Goal: Find specific page/section: Find specific page/section

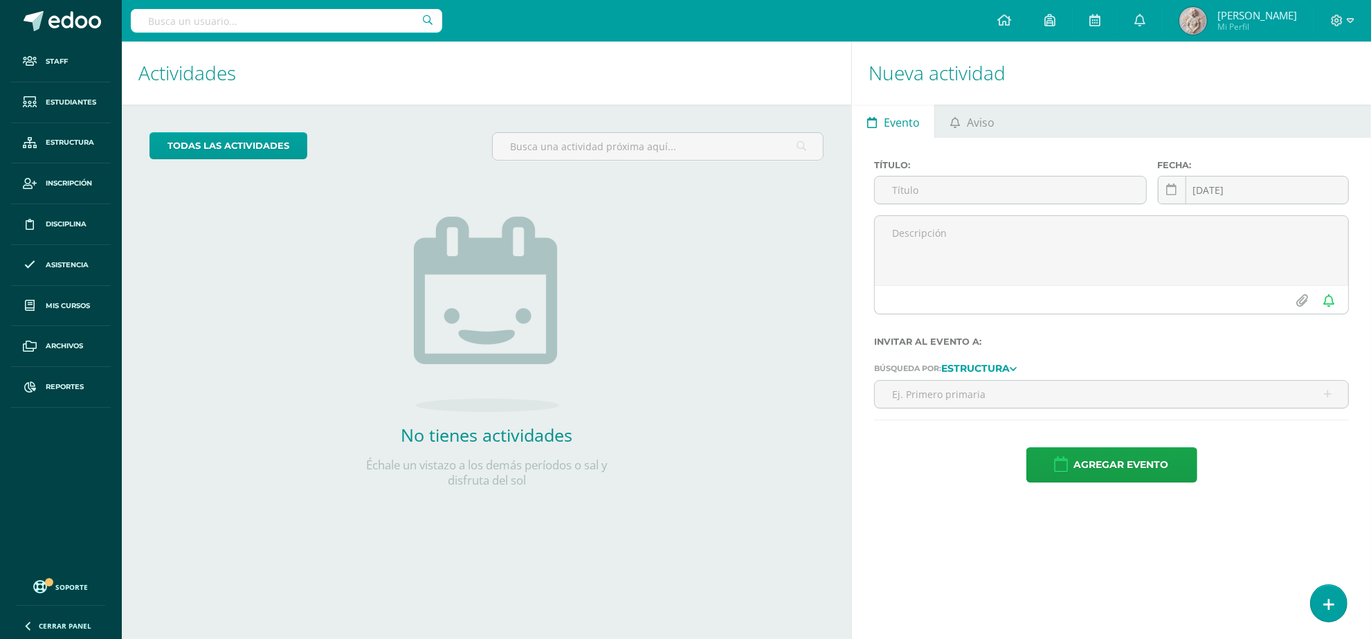
click at [302, 12] on input "text" at bounding box center [286, 21] width 311 height 24
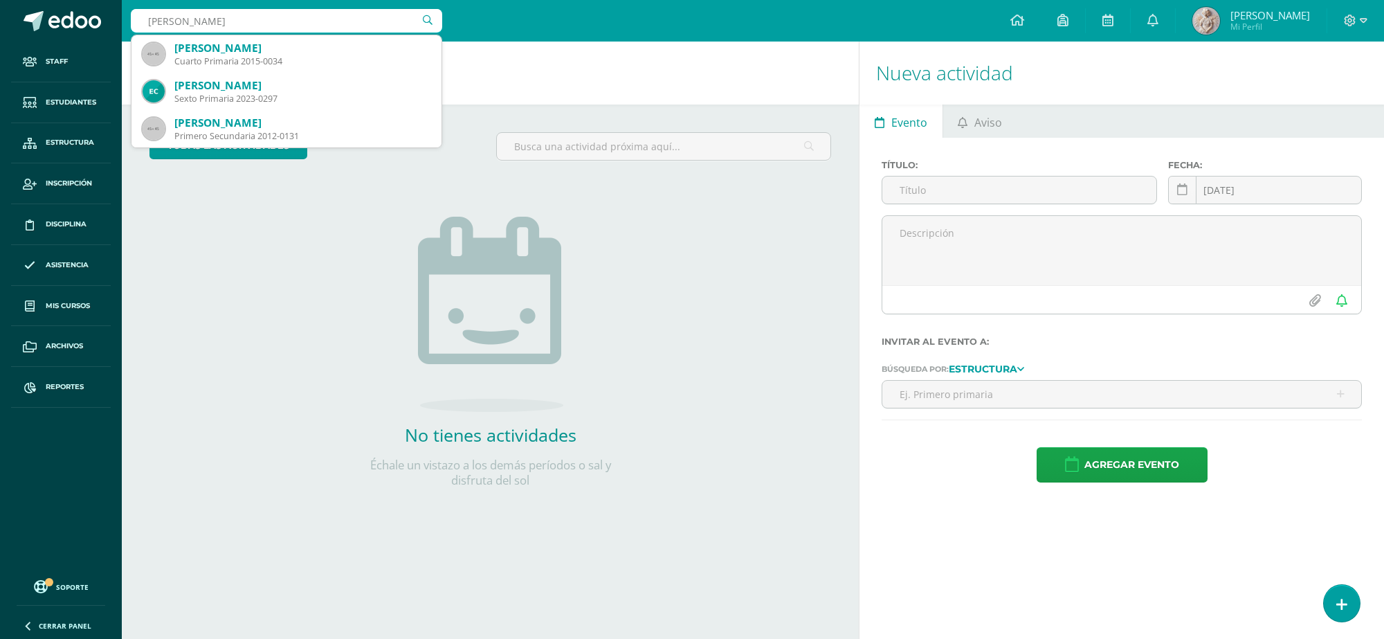
type input "sebastian cordon"
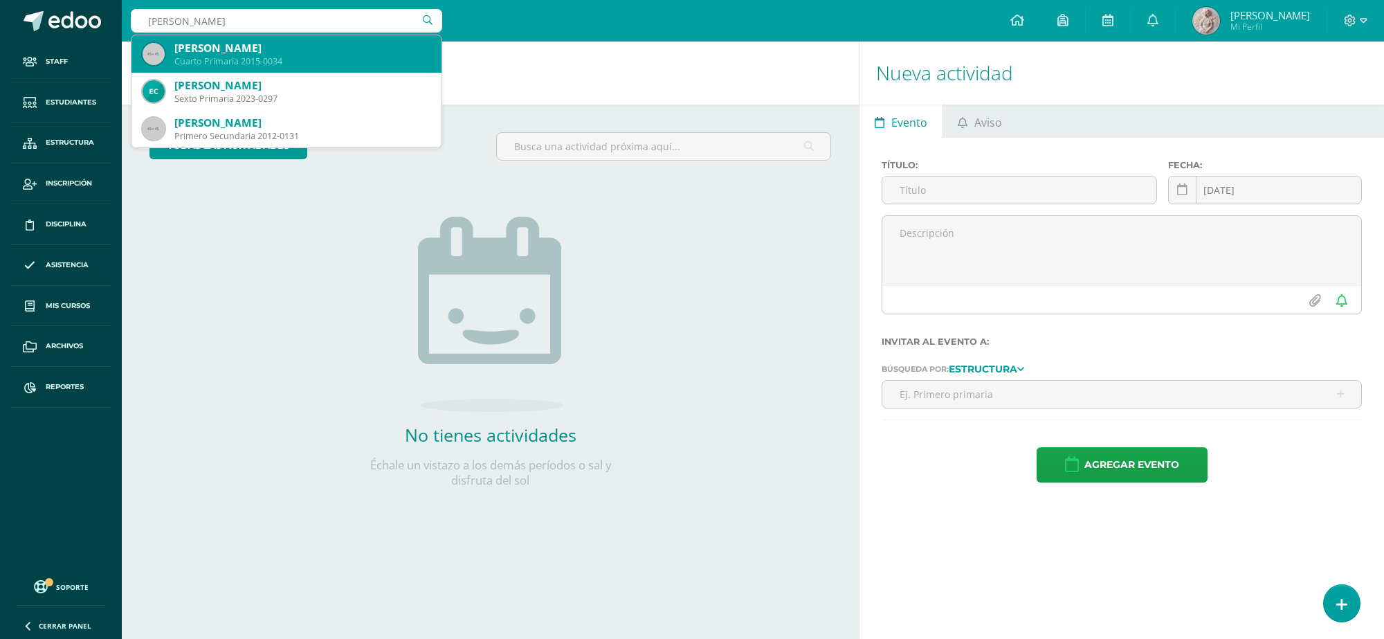
click at [230, 38] on div "Sebastián Cordón Valdez Cuarto Primaria 2015-0034" at bounding box center [287, 53] width 288 height 37
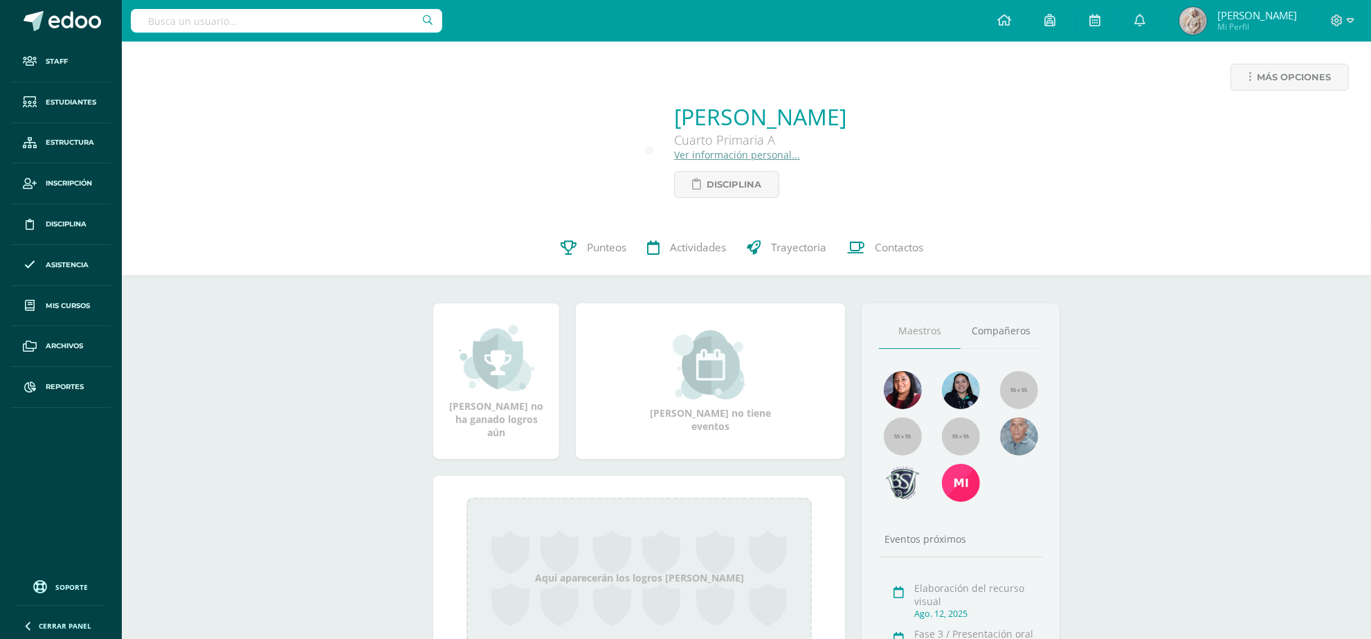
click at [674, 152] on link "Ver información personal..." at bounding box center [737, 154] width 126 height 13
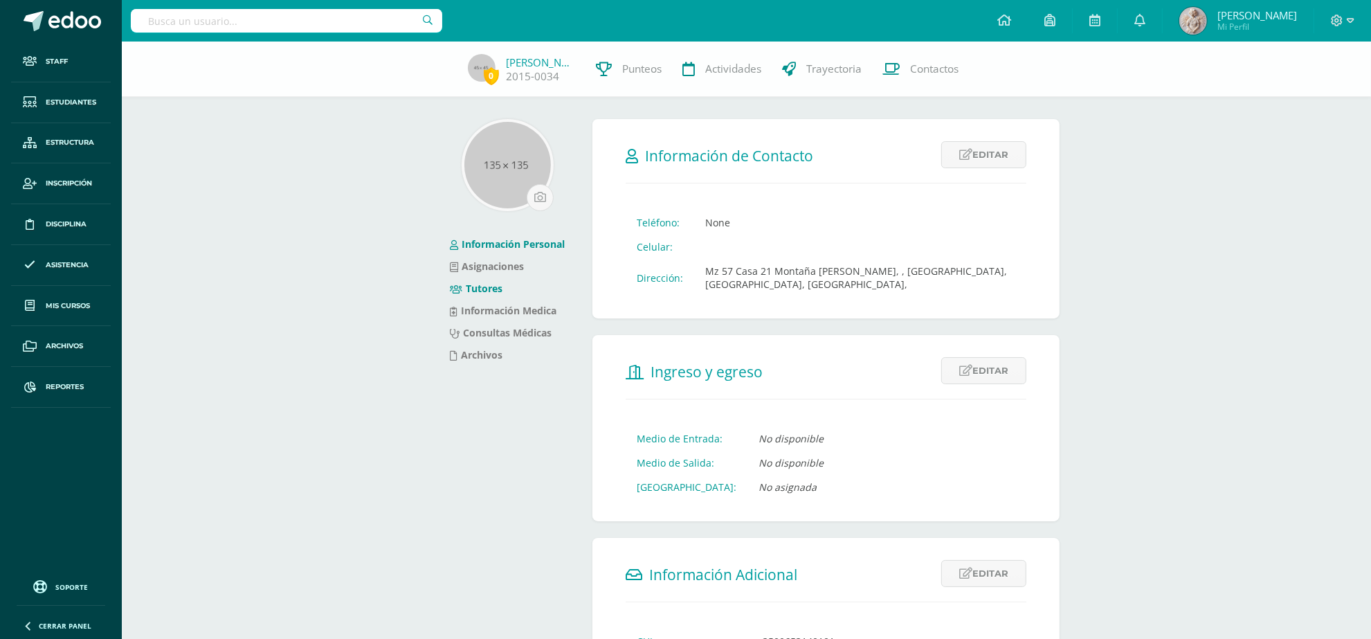
click at [476, 281] on li "Tutores" at bounding box center [507, 289] width 115 height 22
click at [476, 291] on link "Tutores" at bounding box center [476, 288] width 53 height 13
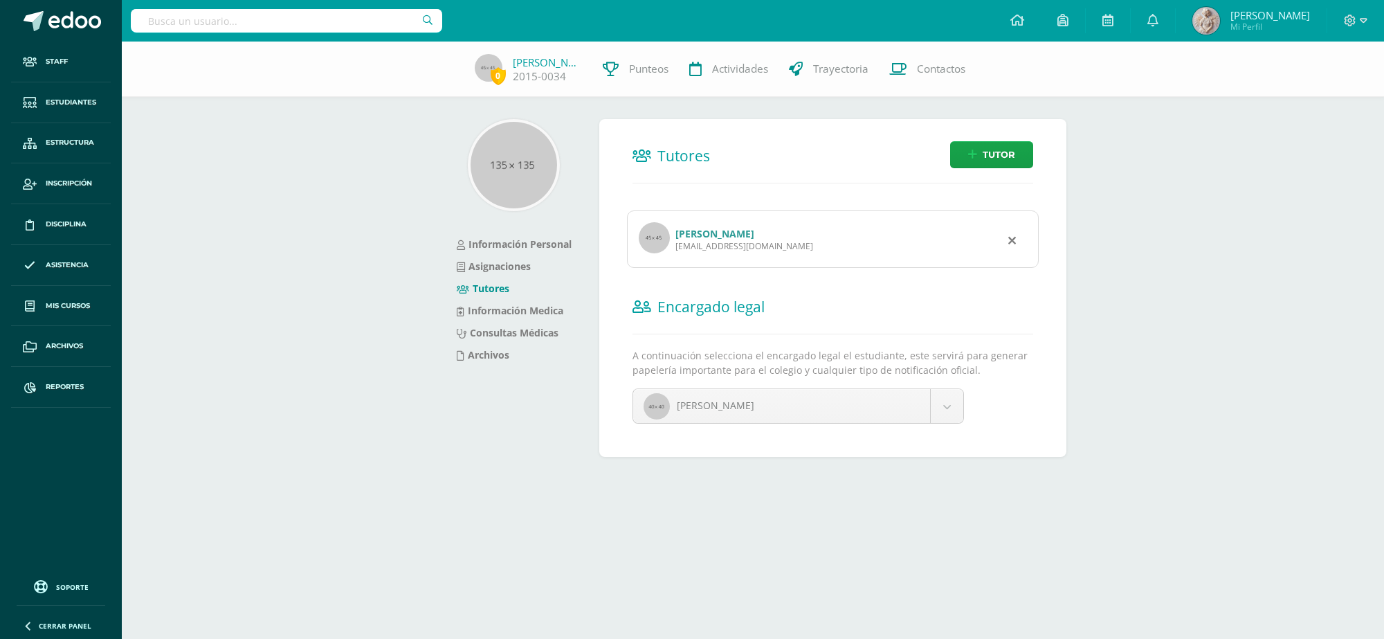
click at [707, 234] on link "Alba Lucrecia Valdez Garcia" at bounding box center [714, 233] width 79 height 13
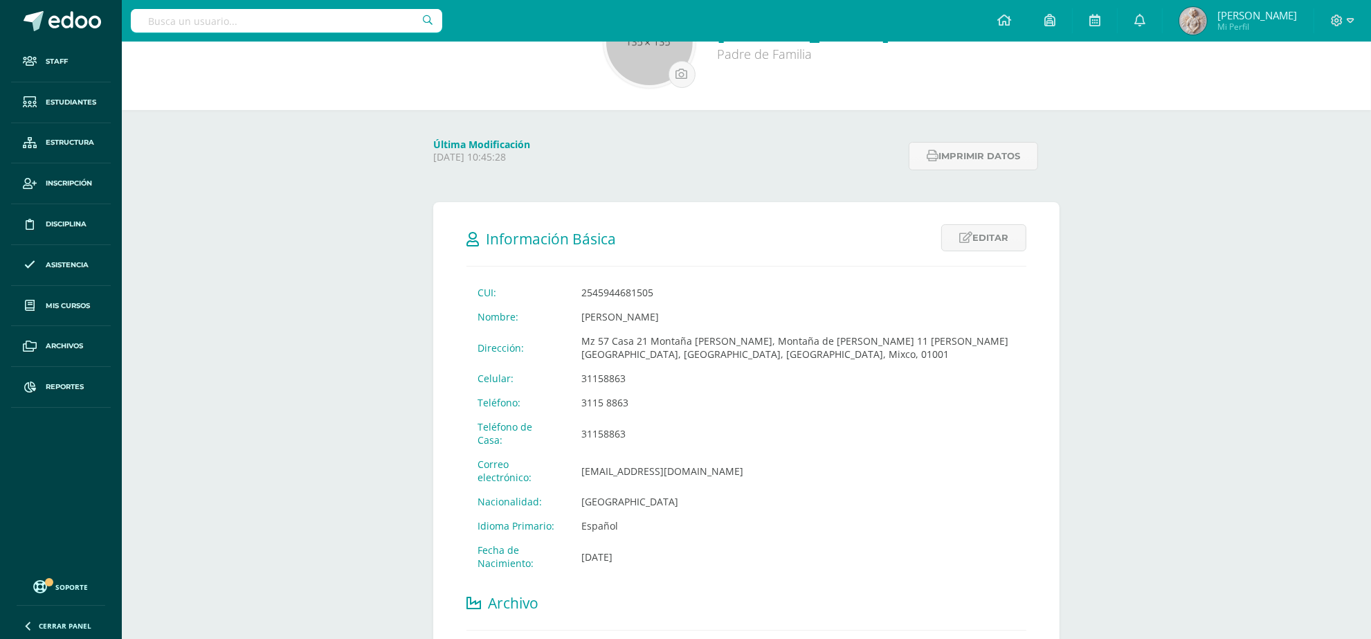
scroll to position [76, 0]
